Goal: Information Seeking & Learning: Learn about a topic

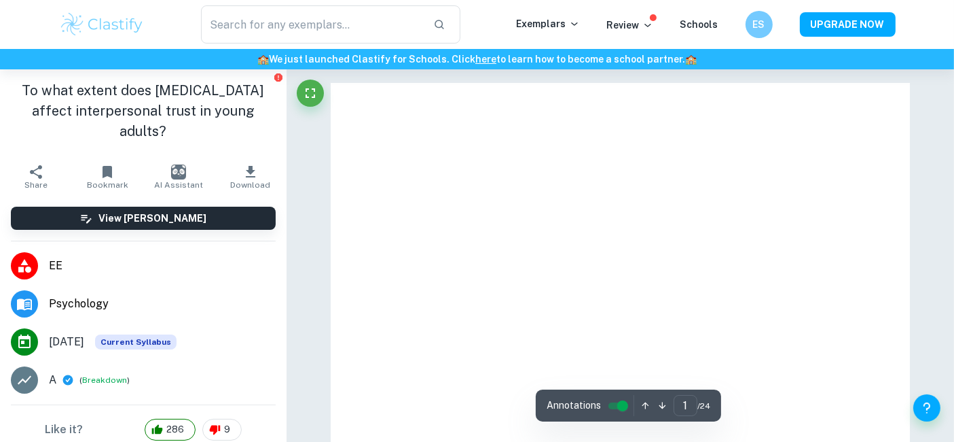
click at [133, 32] on img at bounding box center [102, 24] width 86 height 27
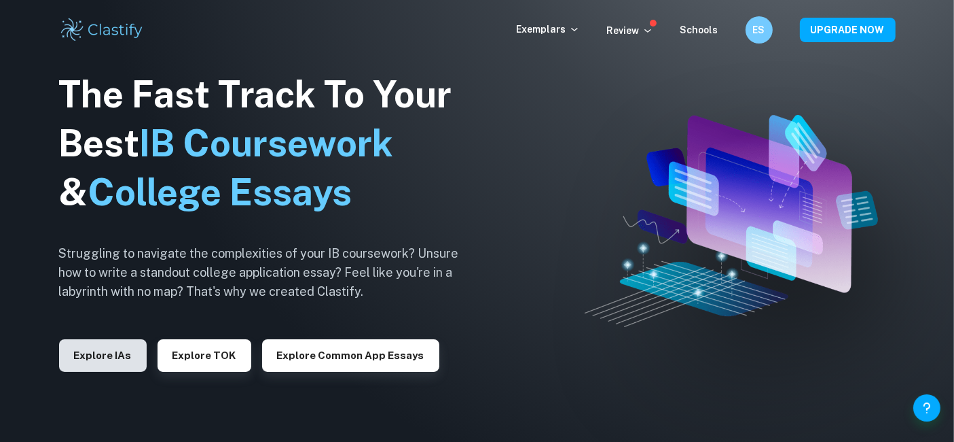
click at [110, 357] on button "Explore IAs" at bounding box center [103, 355] width 88 height 33
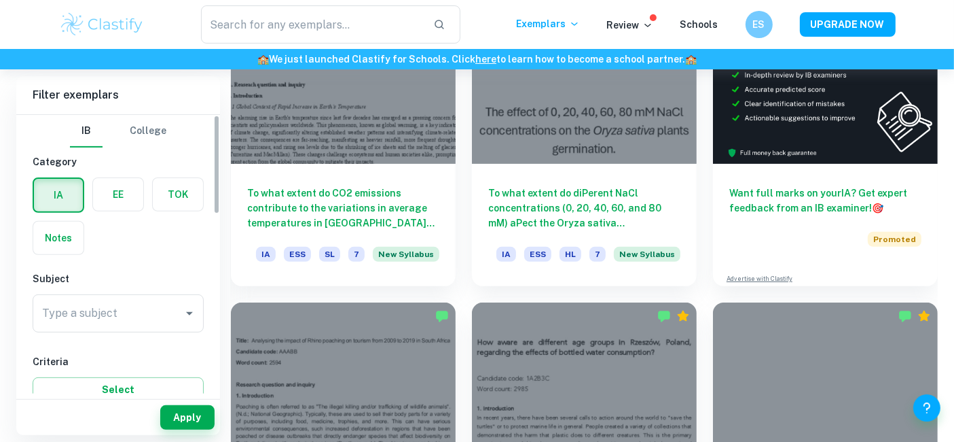
scroll to position [463, 0]
click at [112, 207] on label "button" at bounding box center [118, 194] width 50 height 33
click at [0, 0] on input "radio" at bounding box center [0, 0] width 0 height 0
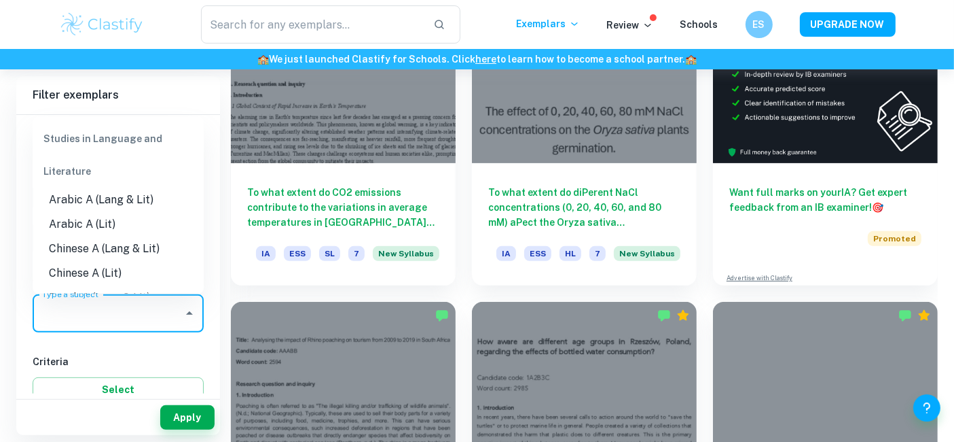
click at [108, 319] on input "Type a subject" at bounding box center [108, 313] width 139 height 26
type input "P"
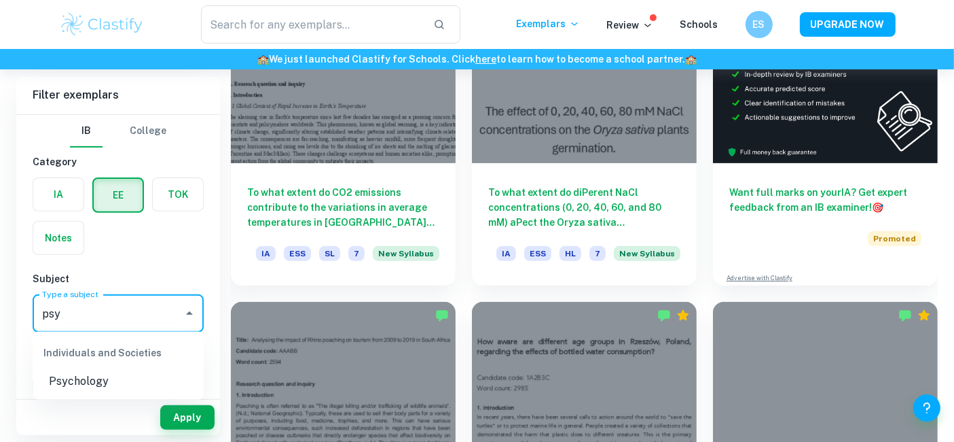
click at [124, 378] on li "Psychology" at bounding box center [118, 382] width 171 height 24
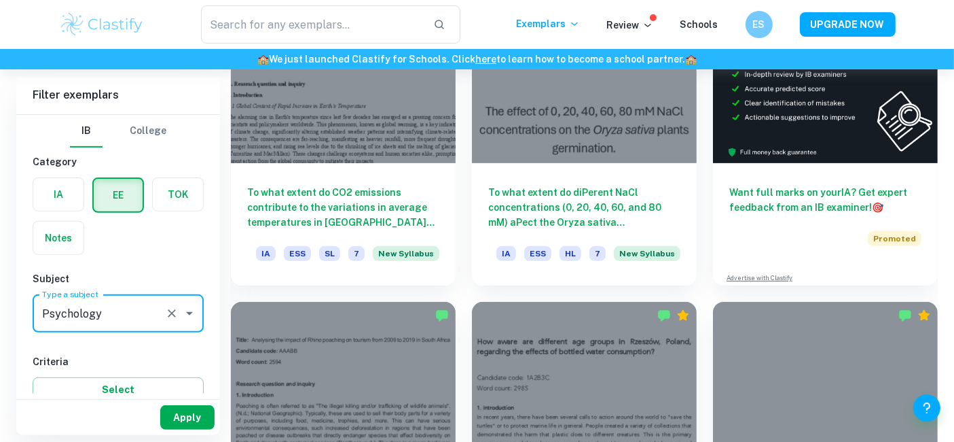
type input "Psychology"
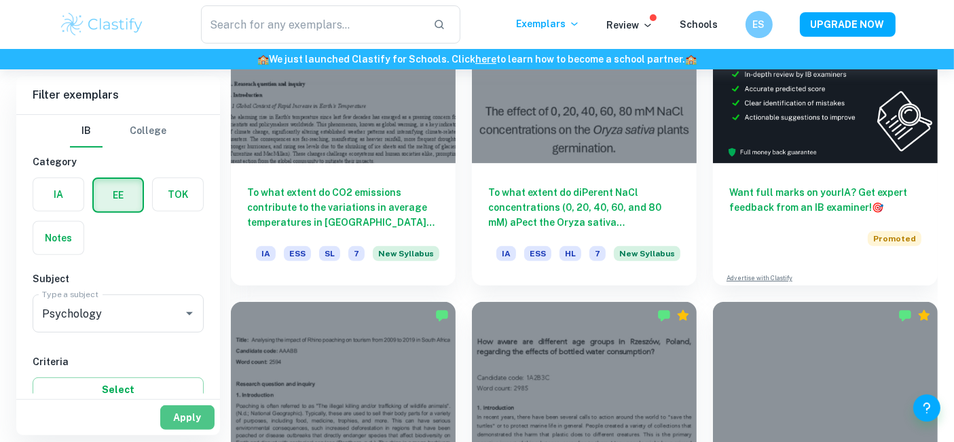
click at [197, 413] on button "Apply" at bounding box center [187, 417] width 54 height 24
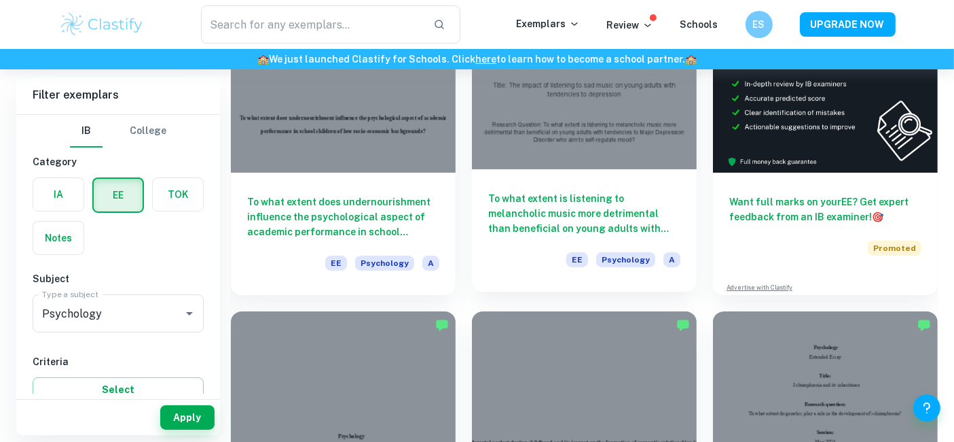
scroll to position [166, 0]
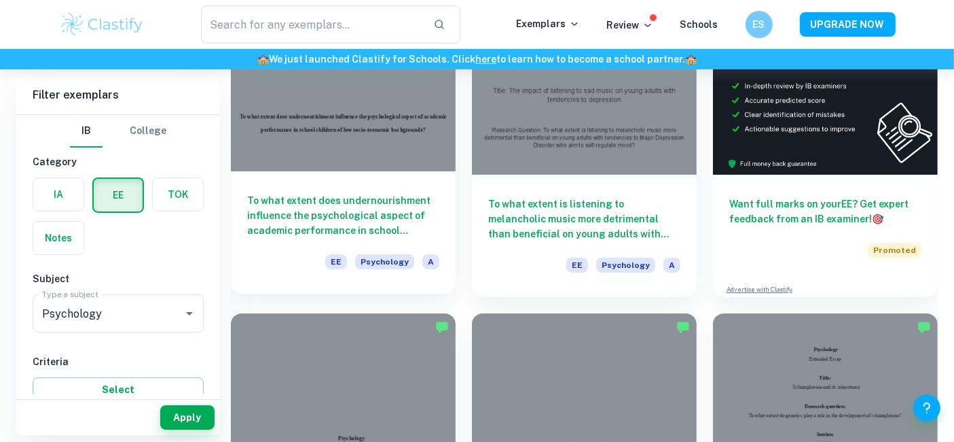
click at [429, 194] on h6 "To what extent does undernourishment influence the psychological aspect of acad…" at bounding box center [343, 215] width 192 height 45
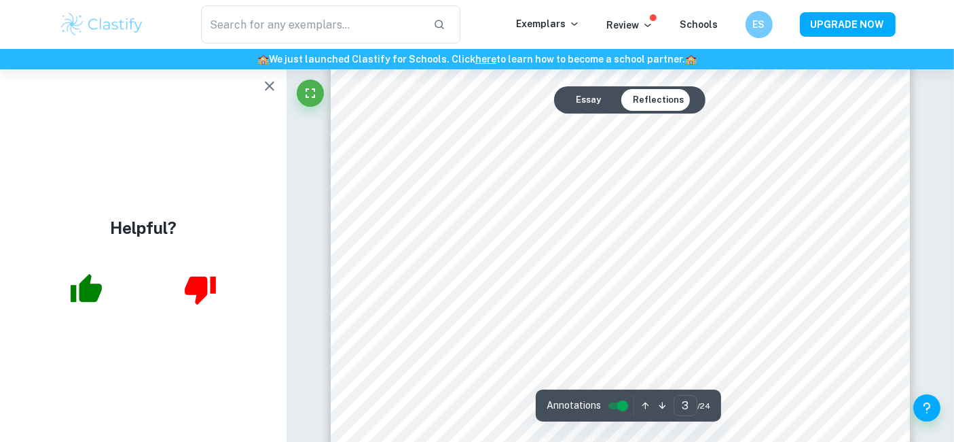
scroll to position [2069, 0]
click at [268, 74] on button "button" at bounding box center [269, 86] width 27 height 27
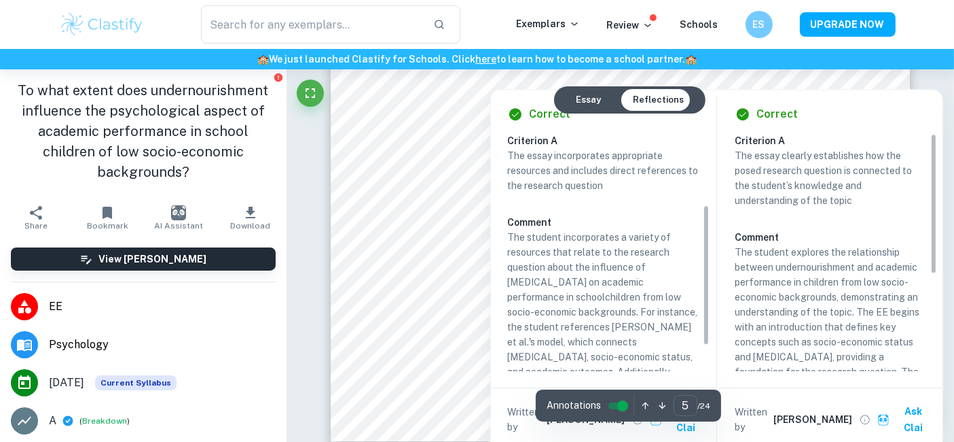
scroll to position [162, 0]
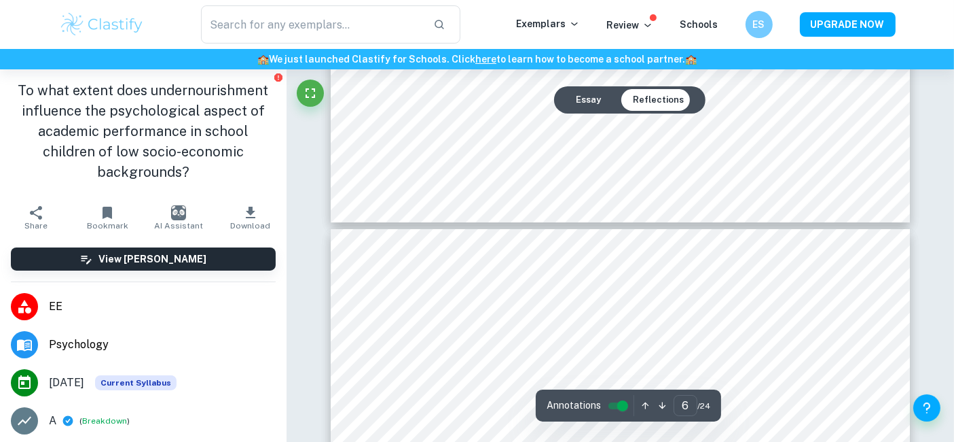
type input "7"
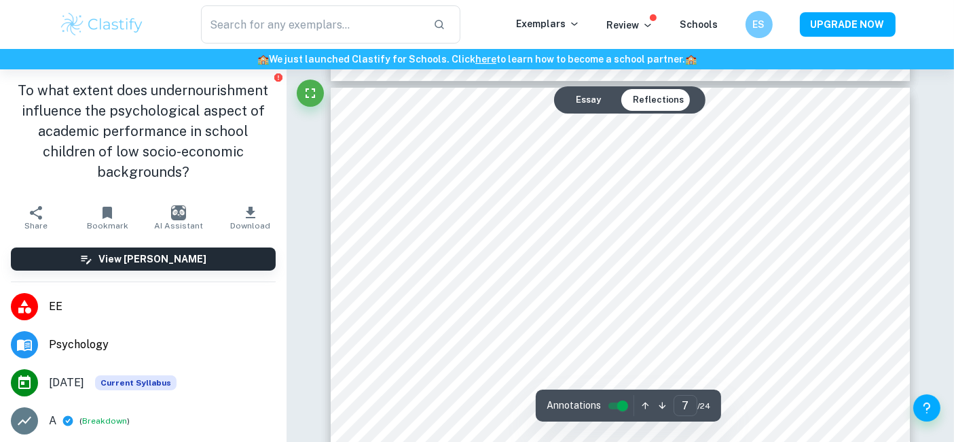
scroll to position [5140, 0]
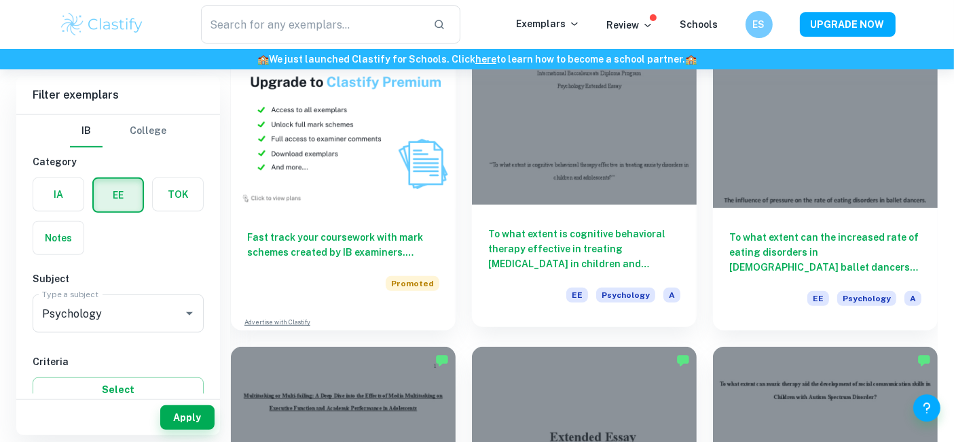
scroll to position [749, 0]
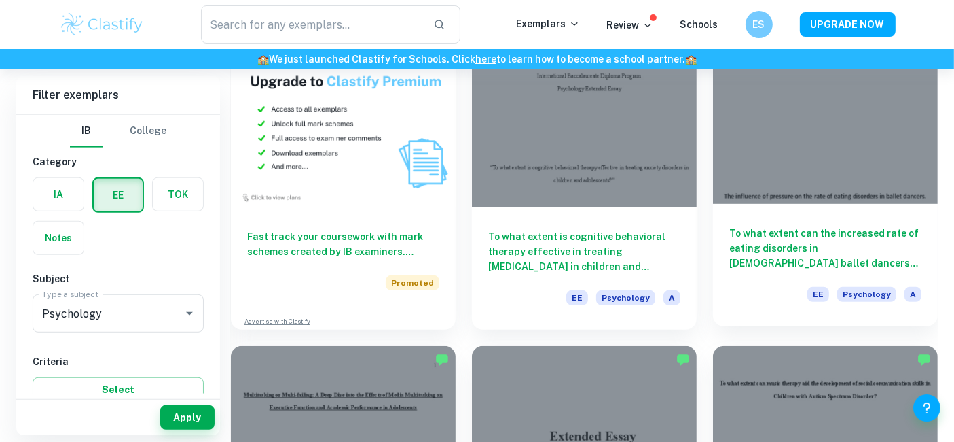
click at [782, 234] on h6 "To what extent can the increased rate of eating disorders in [DEMOGRAPHIC_DATA]…" at bounding box center [826, 248] width 192 height 45
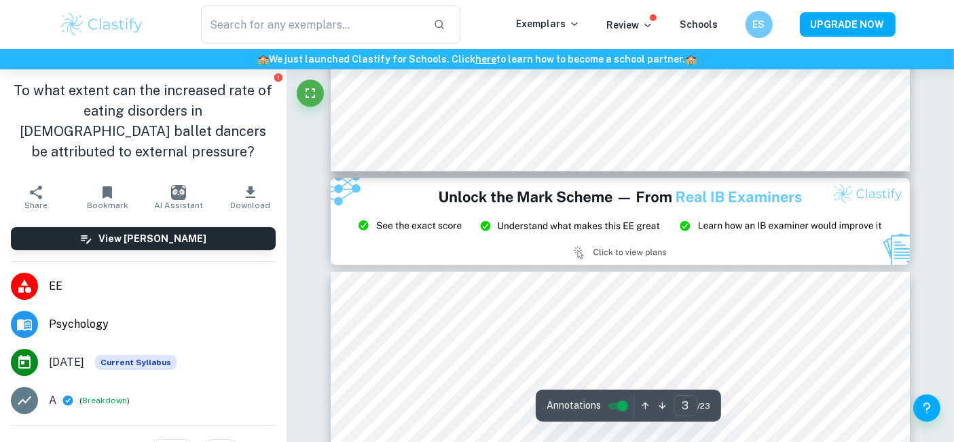
scroll to position [1989, 0]
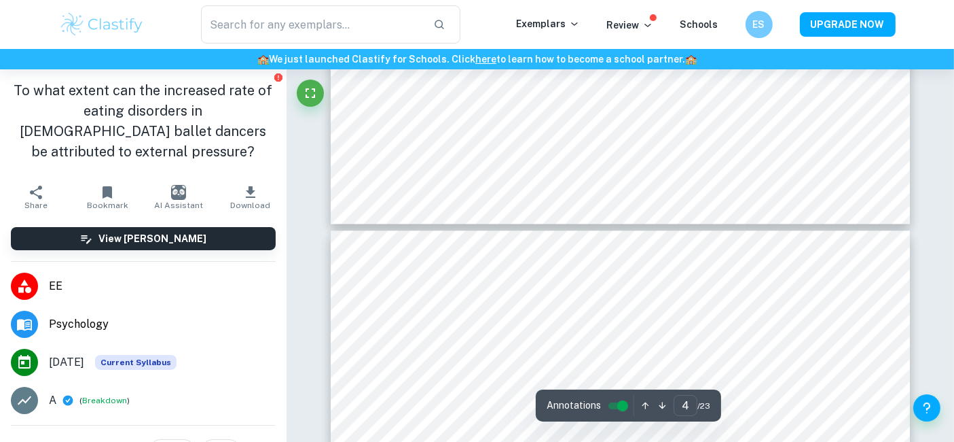
type input "5"
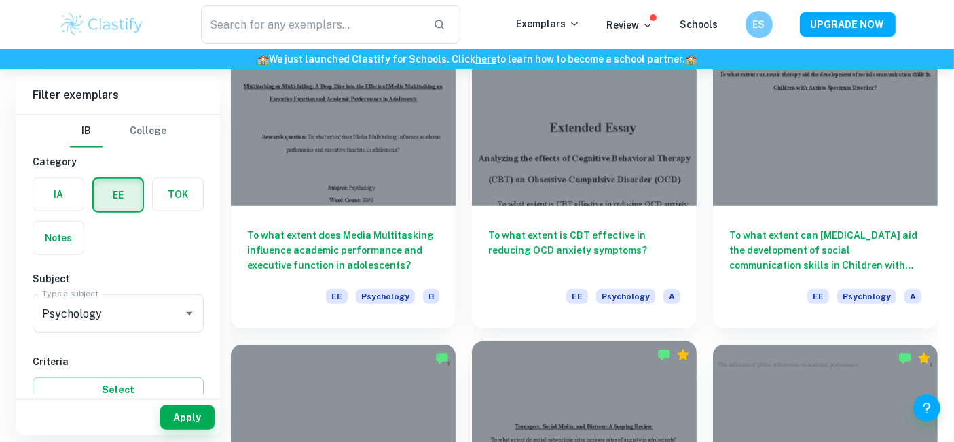
scroll to position [918, 0]
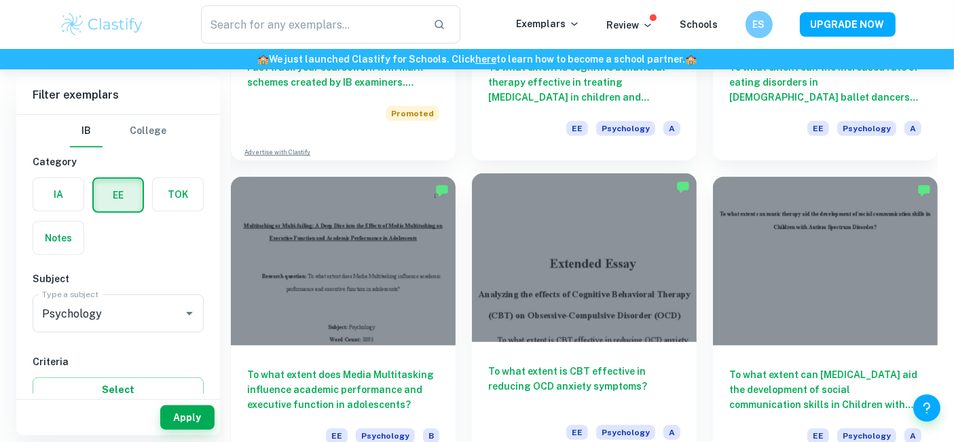
click at [581, 306] on div at bounding box center [584, 257] width 225 height 168
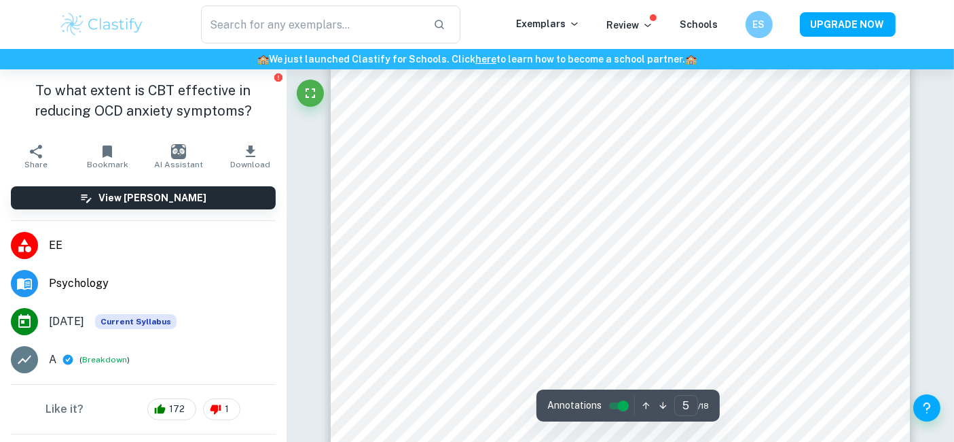
scroll to position [3244, 0]
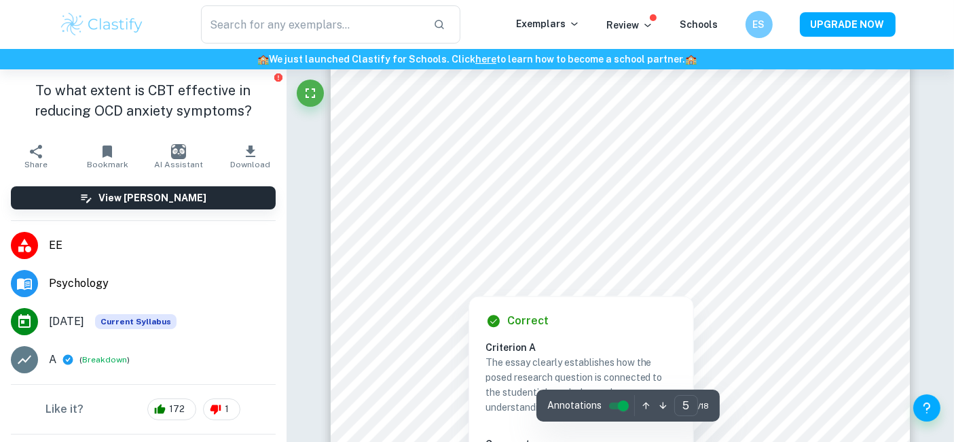
type input "4"
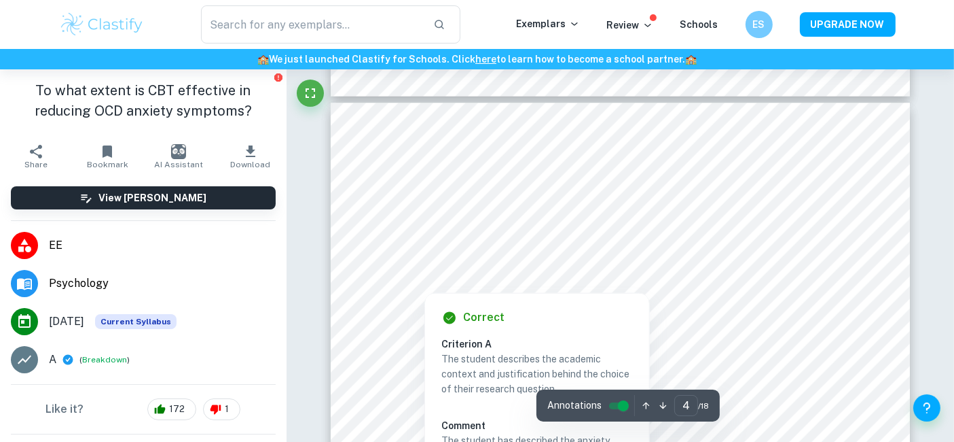
scroll to position [2436, 0]
